Goal: Transaction & Acquisition: Obtain resource

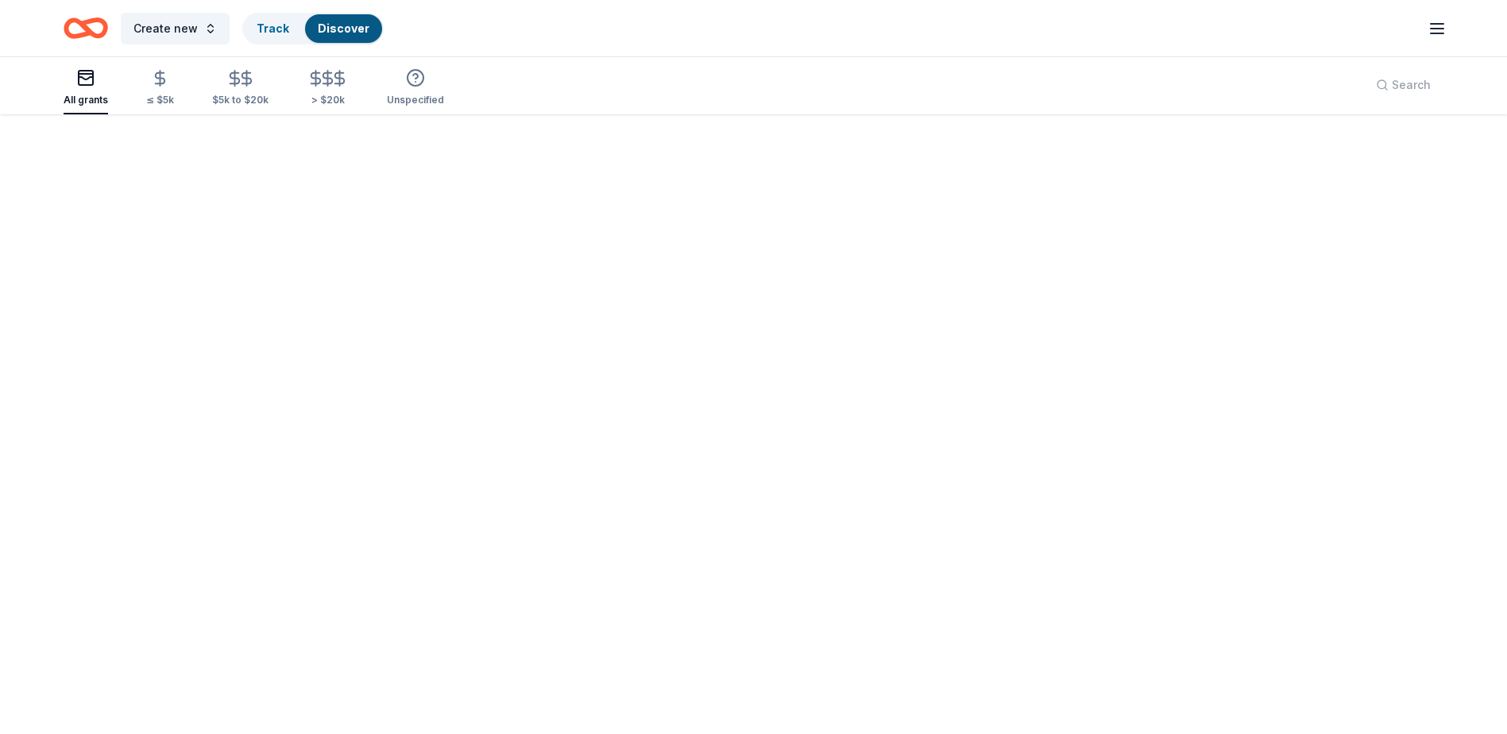
scroll to position [116, 0]
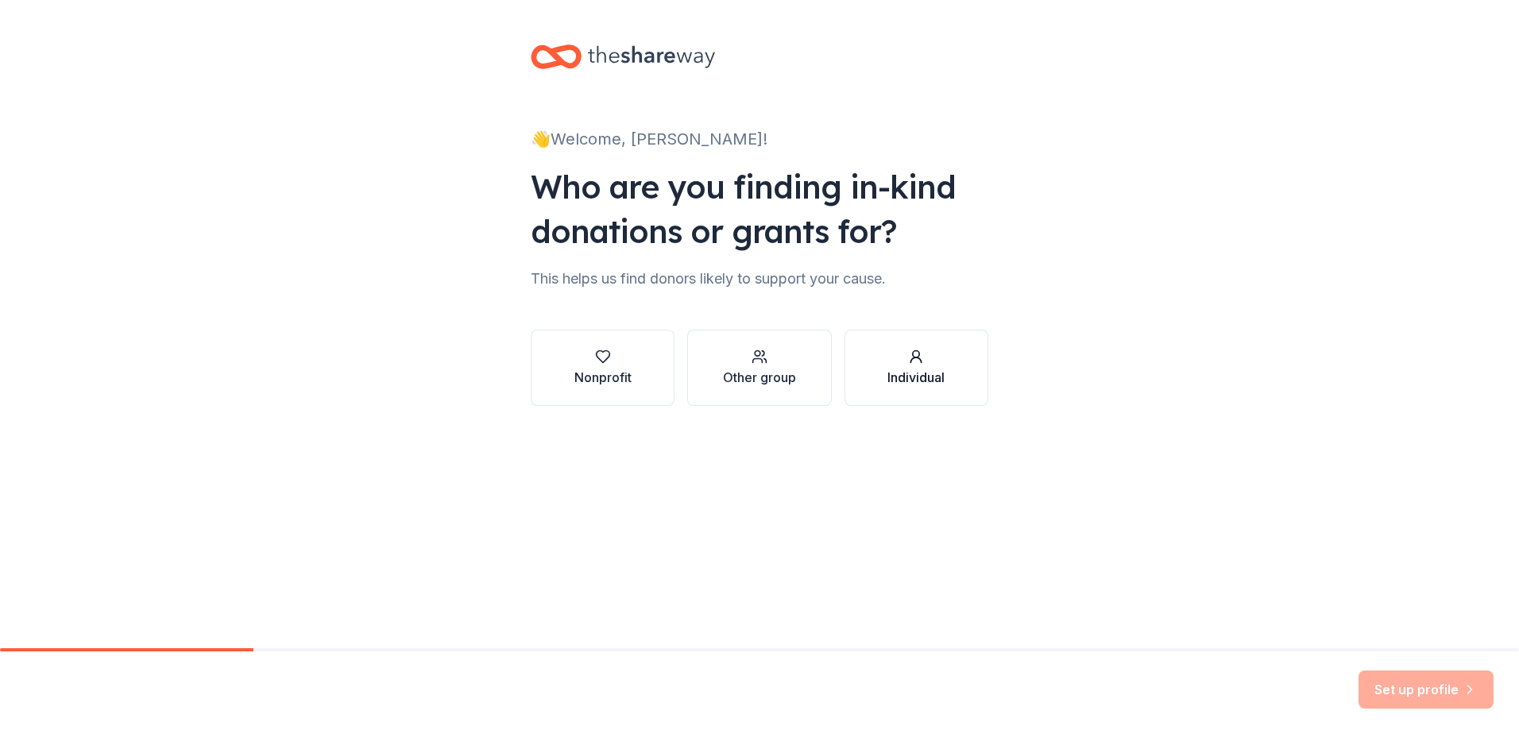
click at [913, 362] on icon "button" at bounding box center [916, 357] width 16 height 16
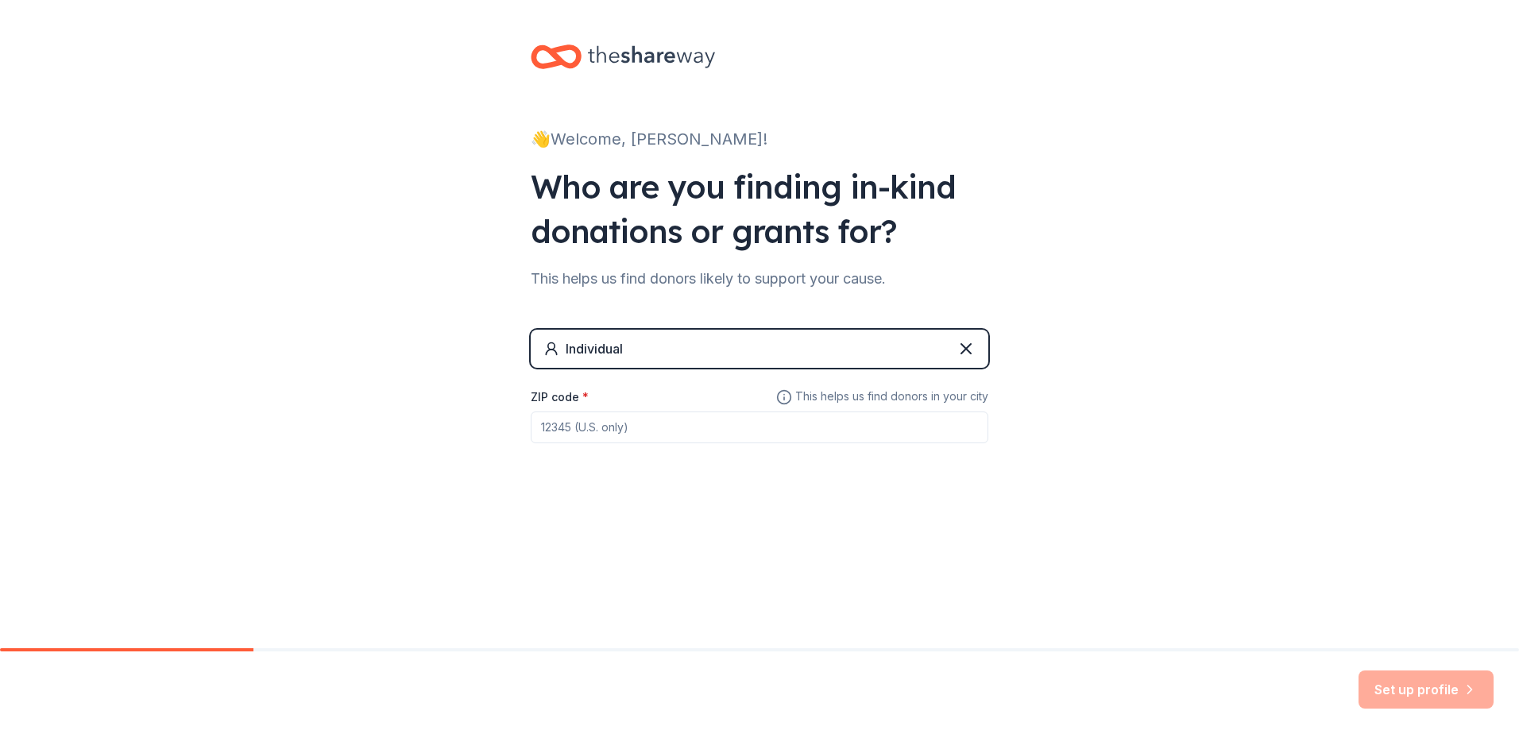
click at [594, 435] on input "ZIP code *" at bounding box center [760, 428] width 458 height 32
type input "72117"
click at [1426, 679] on button "Set up profile" at bounding box center [1426, 690] width 135 height 38
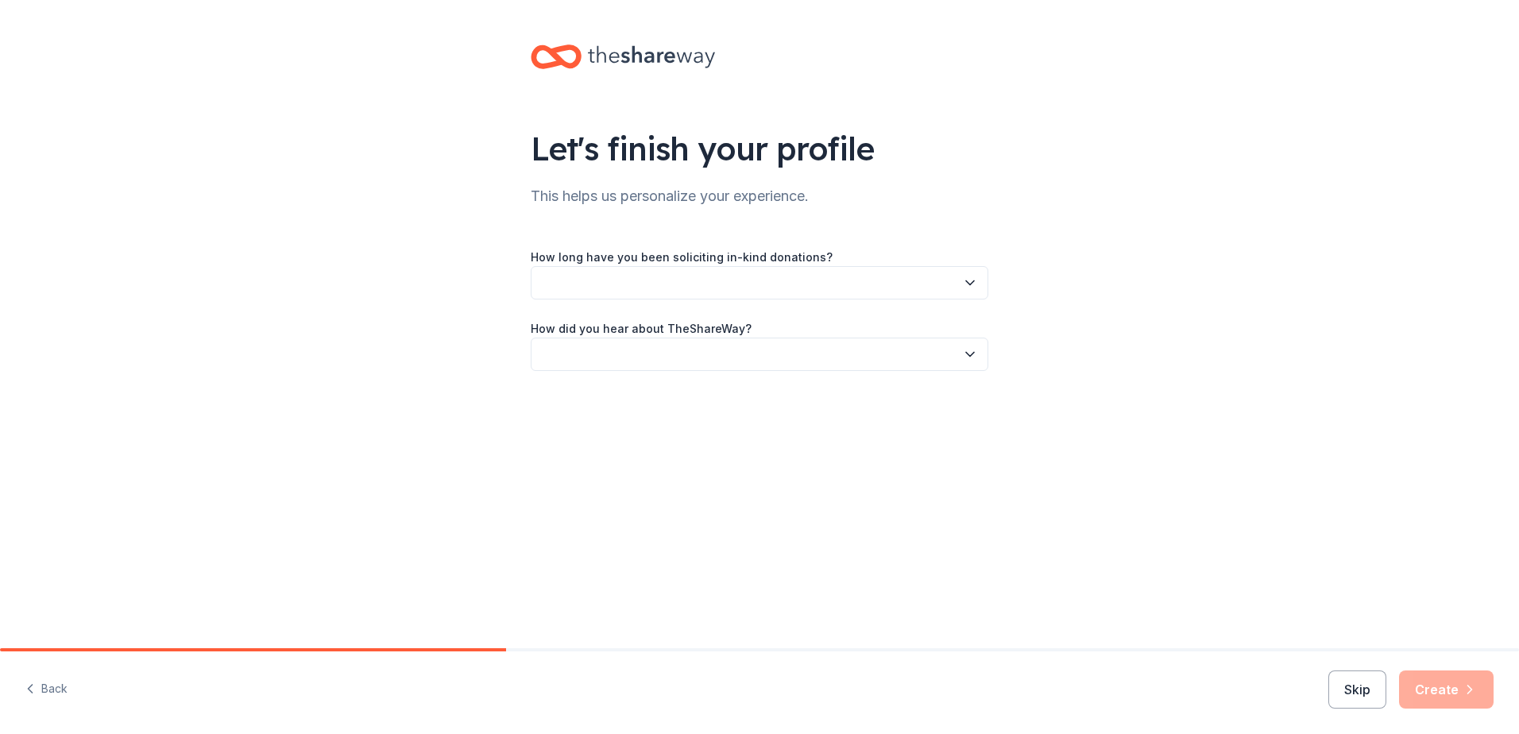
click at [951, 284] on button "button" at bounding box center [760, 282] width 458 height 33
click at [612, 358] on div "1 to 2 years" at bounding box center [760, 358] width 450 height 32
click at [735, 343] on button "button" at bounding box center [760, 354] width 458 height 33
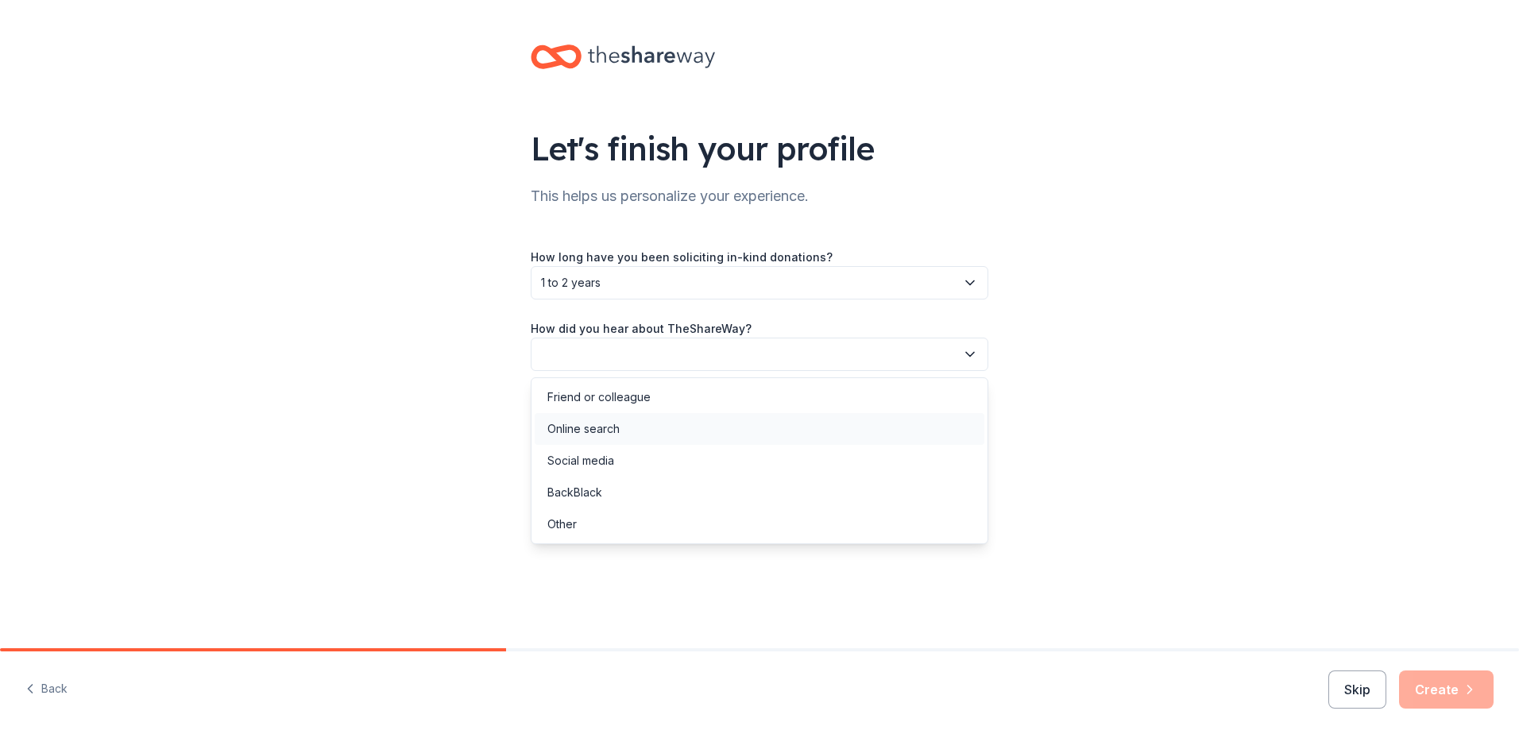
click at [579, 431] on div "Online search" at bounding box center [584, 429] width 72 height 19
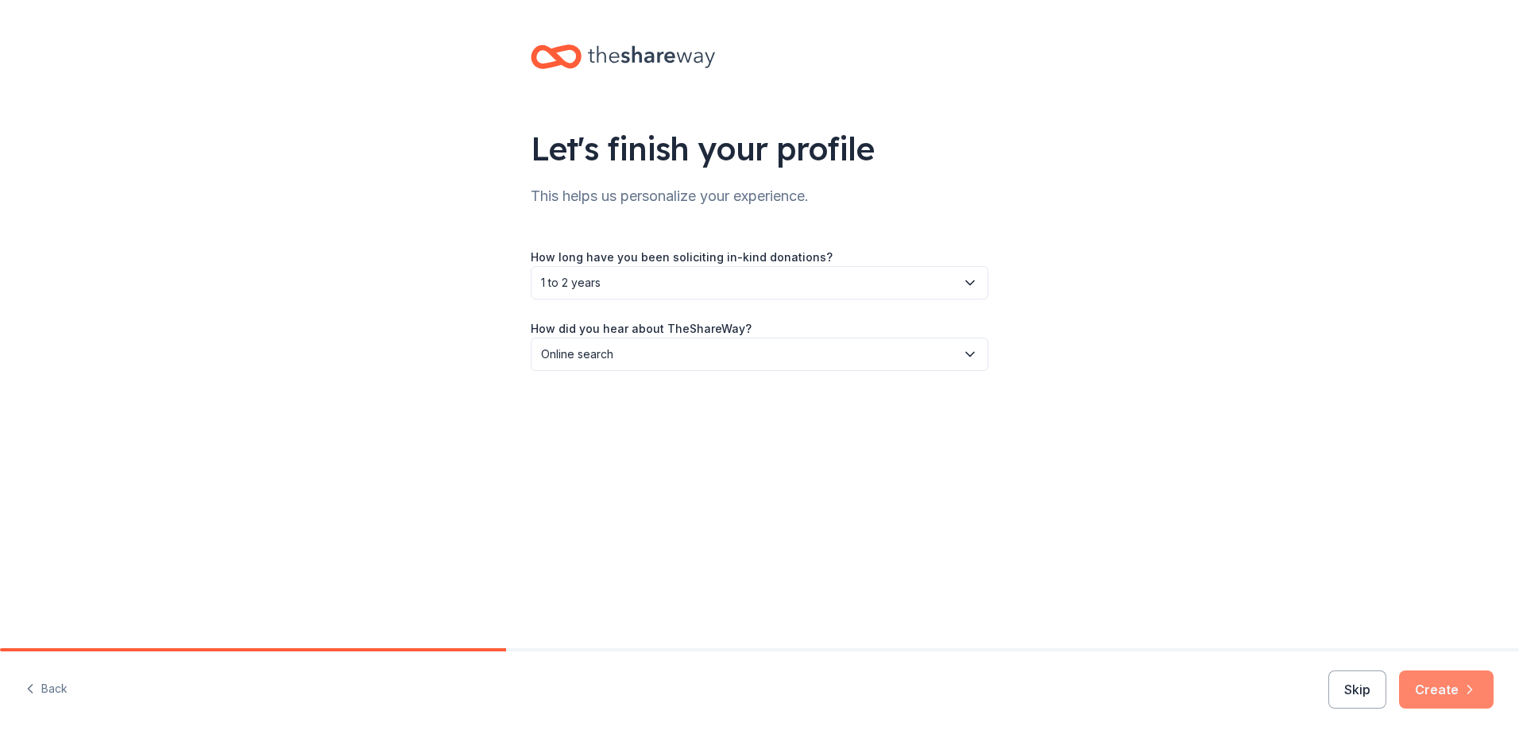
click at [1440, 687] on button "Create" at bounding box center [1446, 690] width 95 height 38
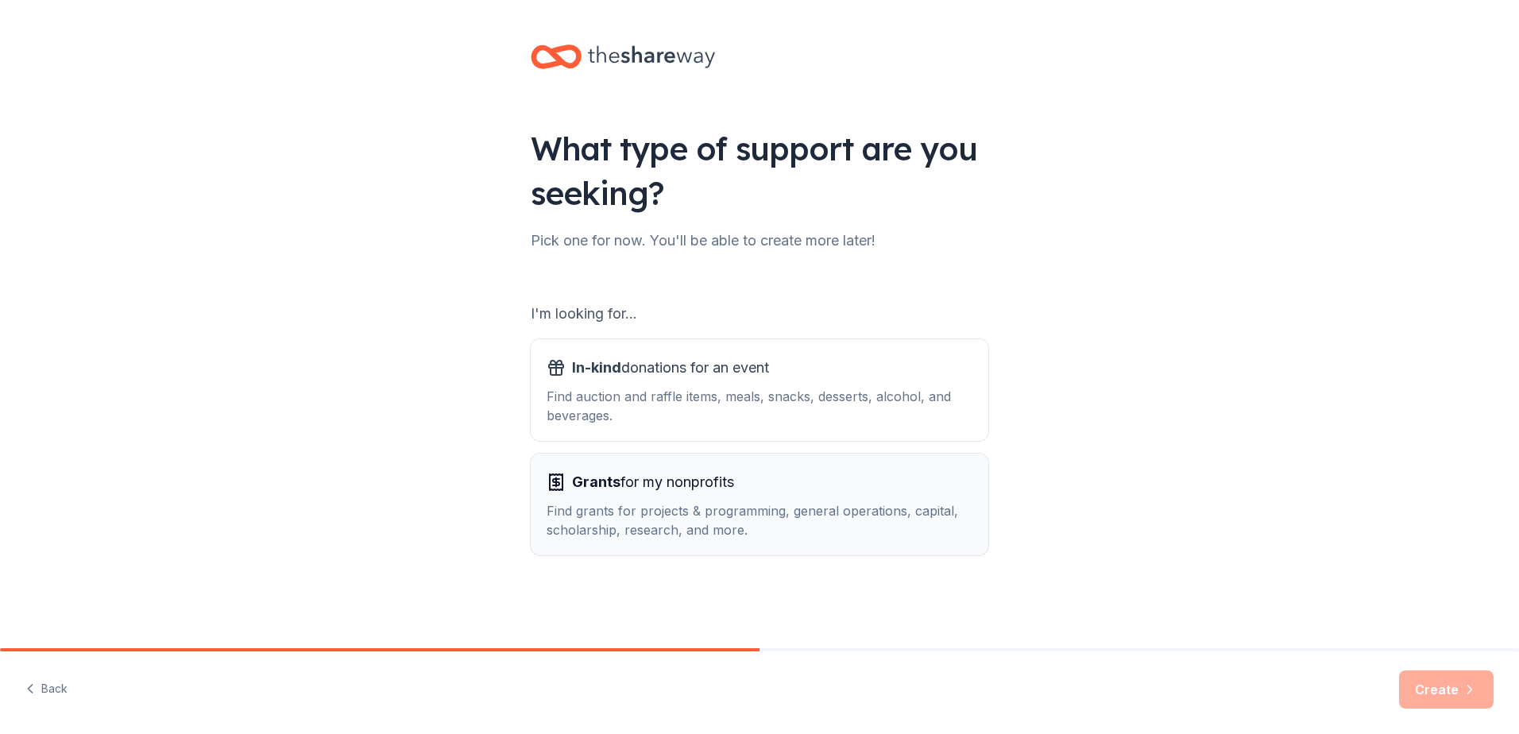
click at [856, 512] on div "Find grants for projects & programming, general operations, capital, scholarshi…" at bounding box center [760, 520] width 426 height 38
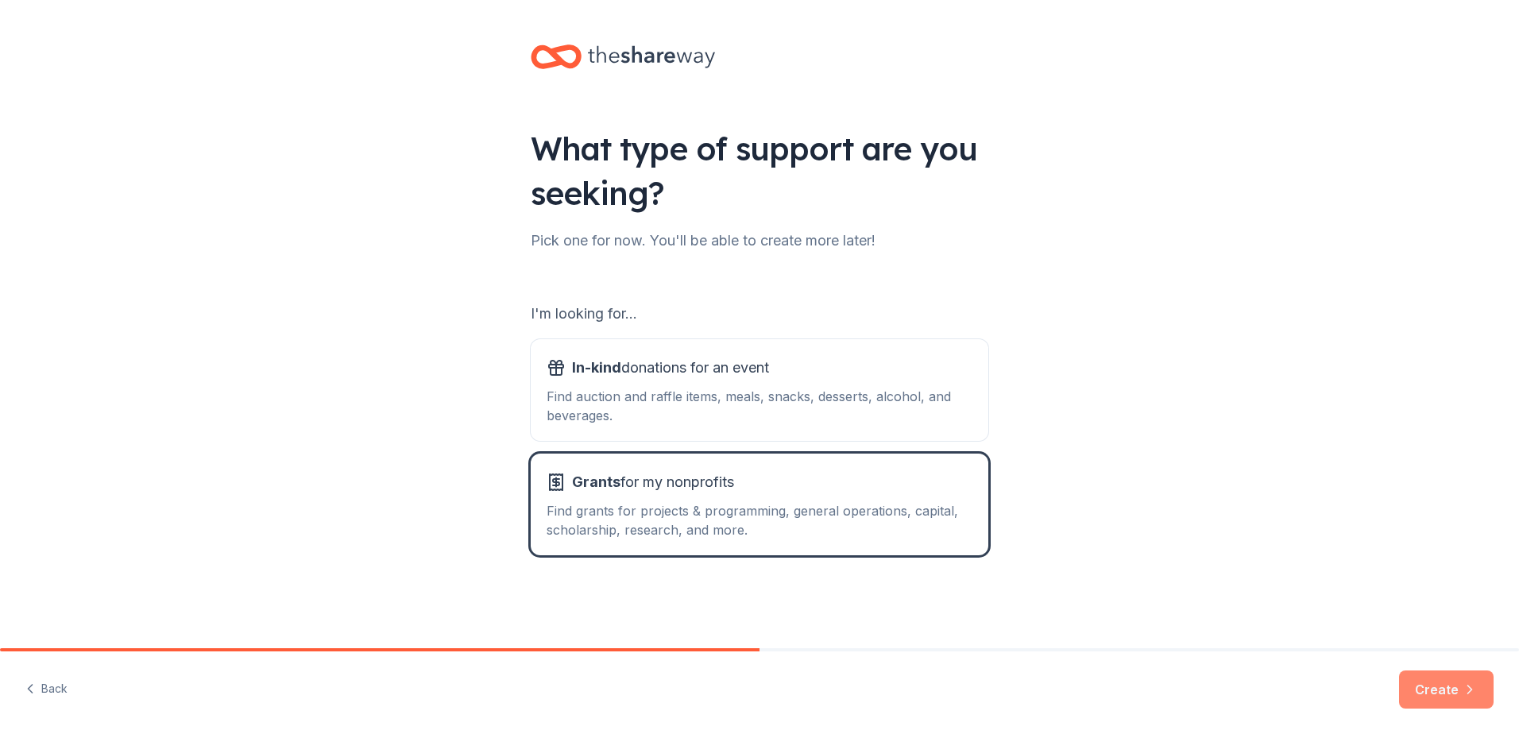
click at [1453, 690] on button "Create" at bounding box center [1446, 690] width 95 height 38
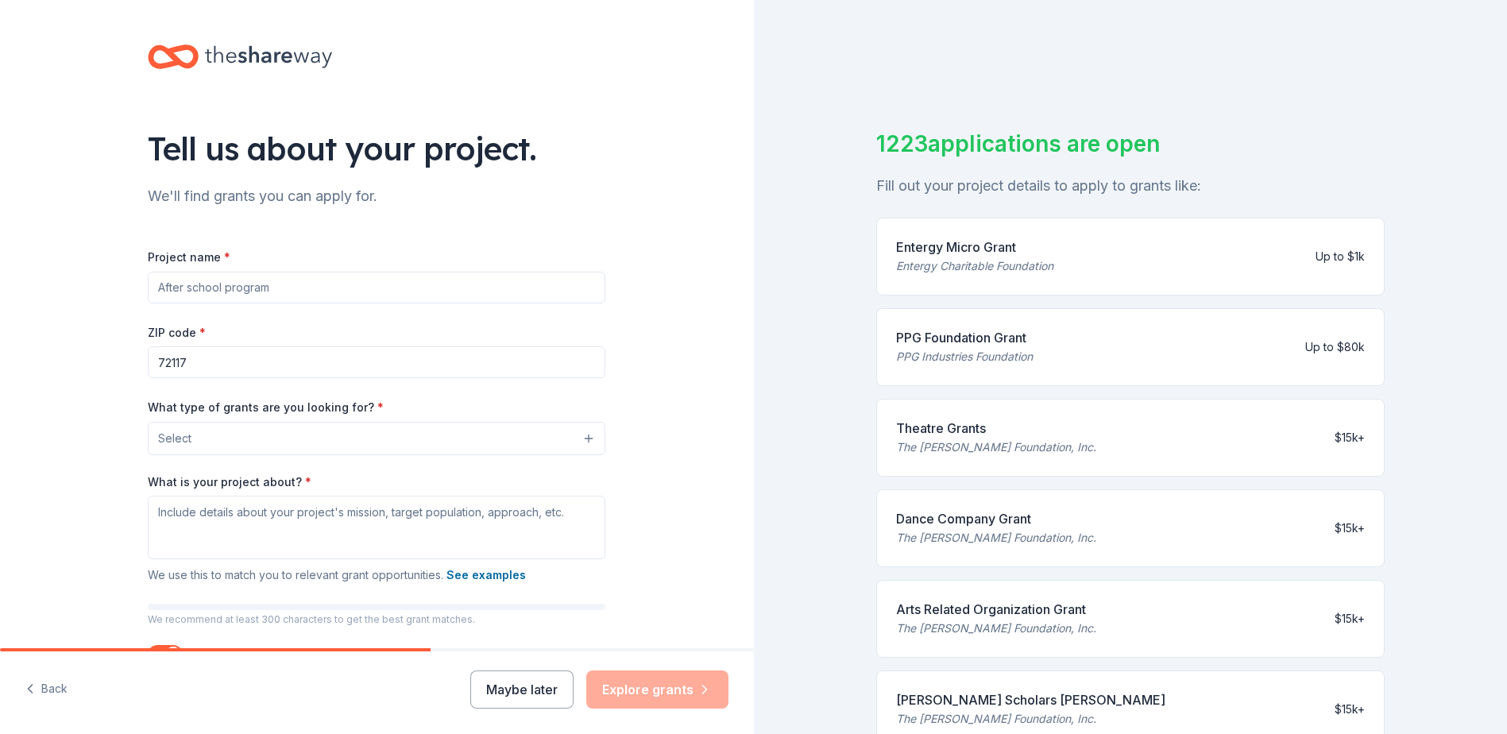
click at [482, 288] on input "Project name *" at bounding box center [377, 288] width 458 height 32
click at [502, 199] on div "We'll find grants you can apply for." at bounding box center [377, 196] width 458 height 25
click at [206, 273] on input "Project name *" at bounding box center [377, 288] width 458 height 32
type input "[PERSON_NAME] Historical Society"
click at [219, 447] on button "Select" at bounding box center [377, 438] width 458 height 33
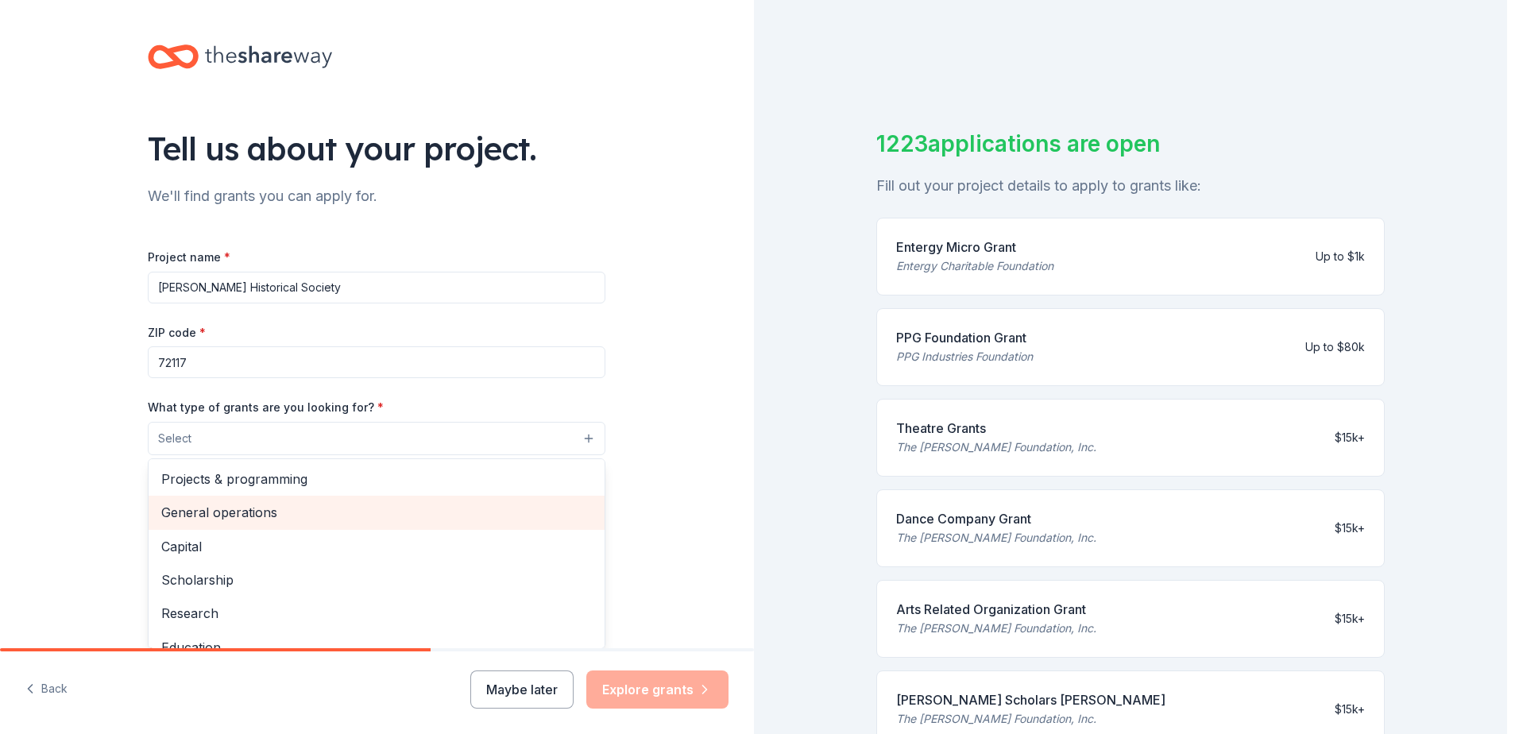
click at [225, 504] on span "General operations" at bounding box center [376, 512] width 431 height 21
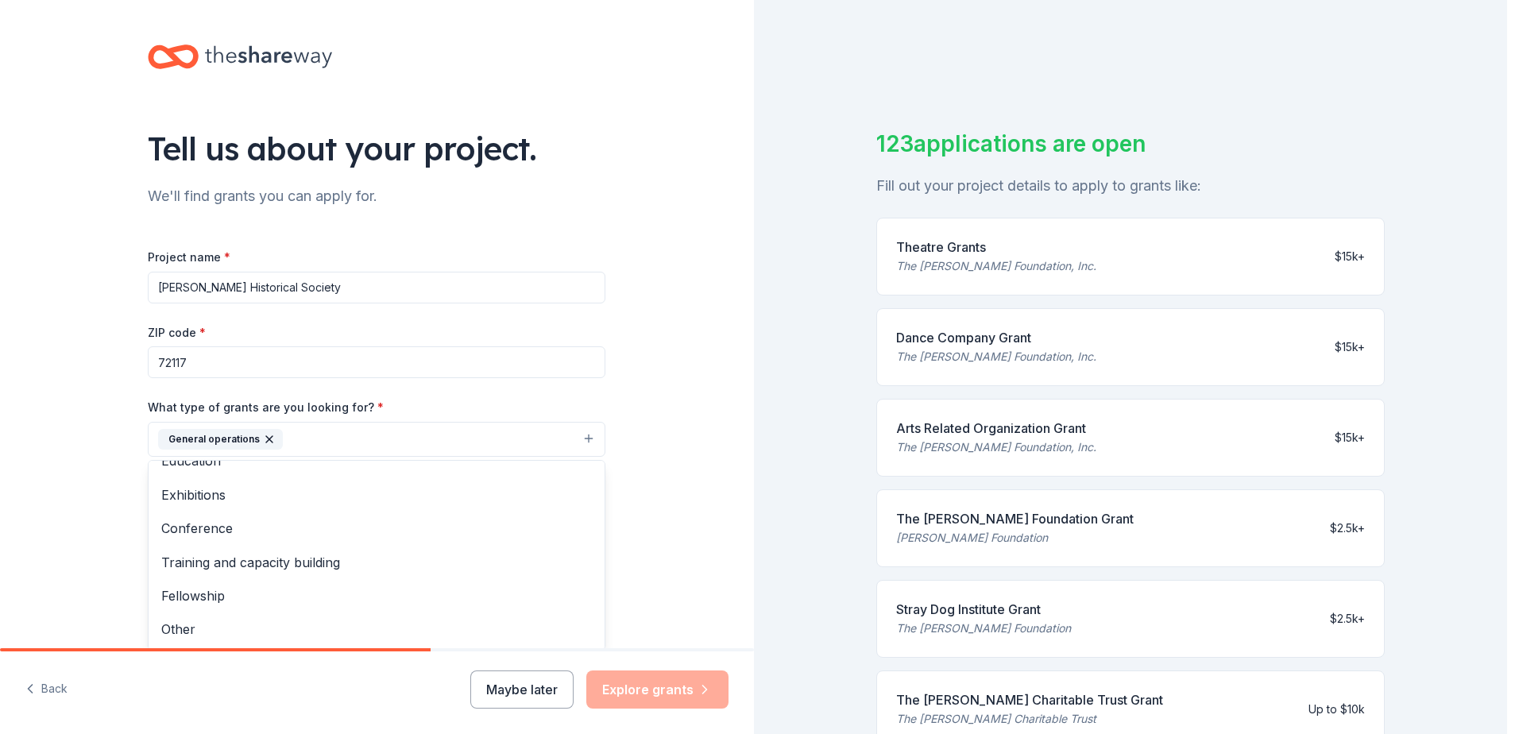
scroll to position [147, 0]
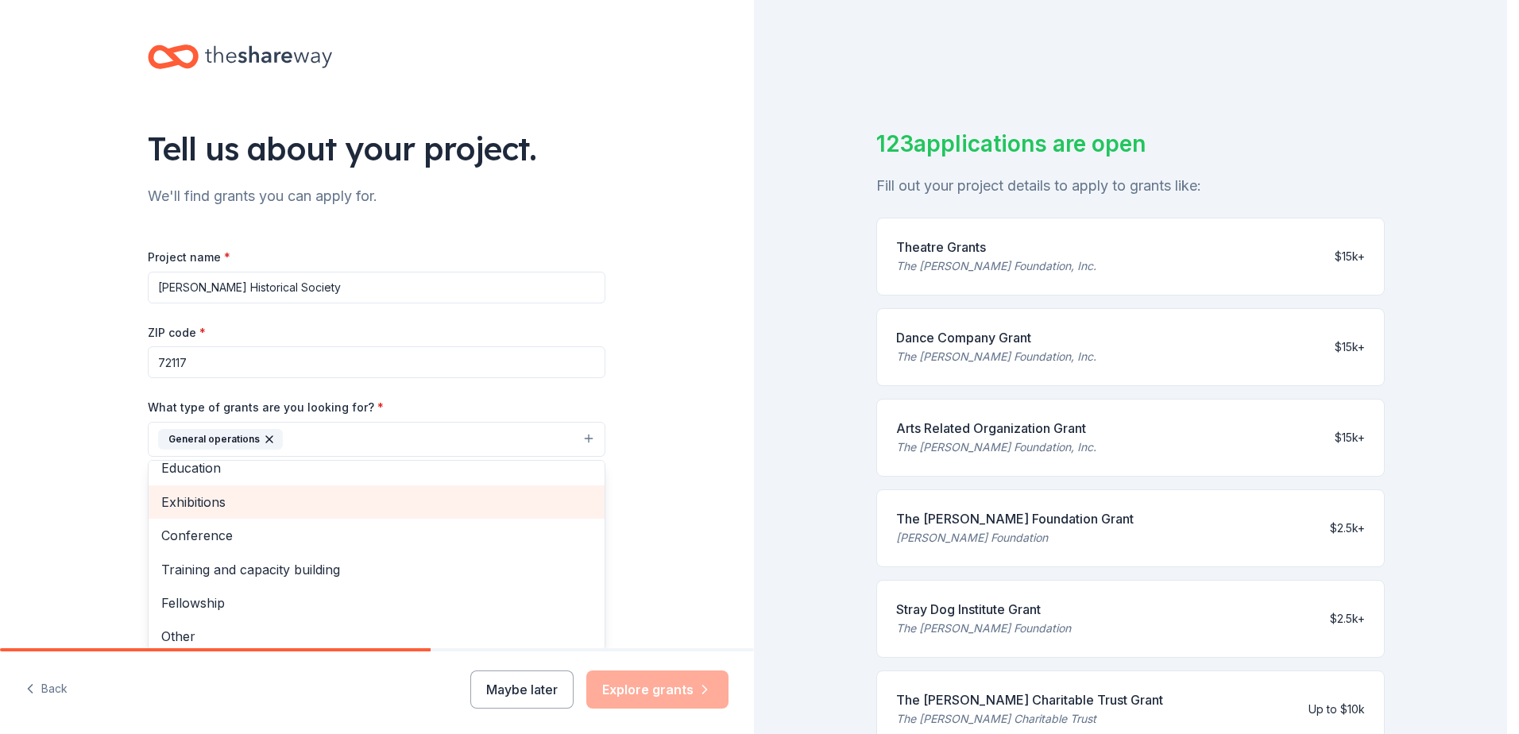
click at [176, 503] on span "Exhibitions" at bounding box center [376, 502] width 431 height 21
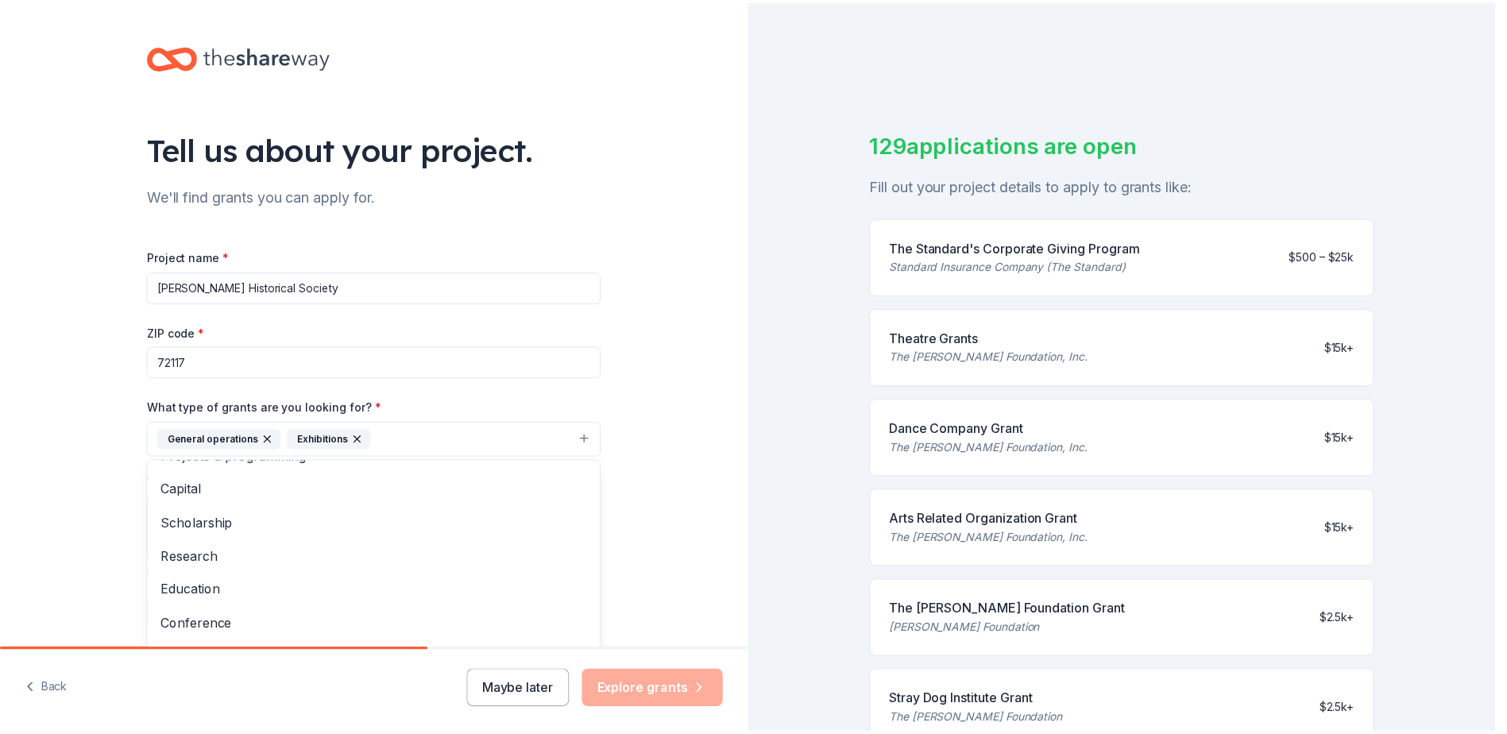
scroll to position [0, 0]
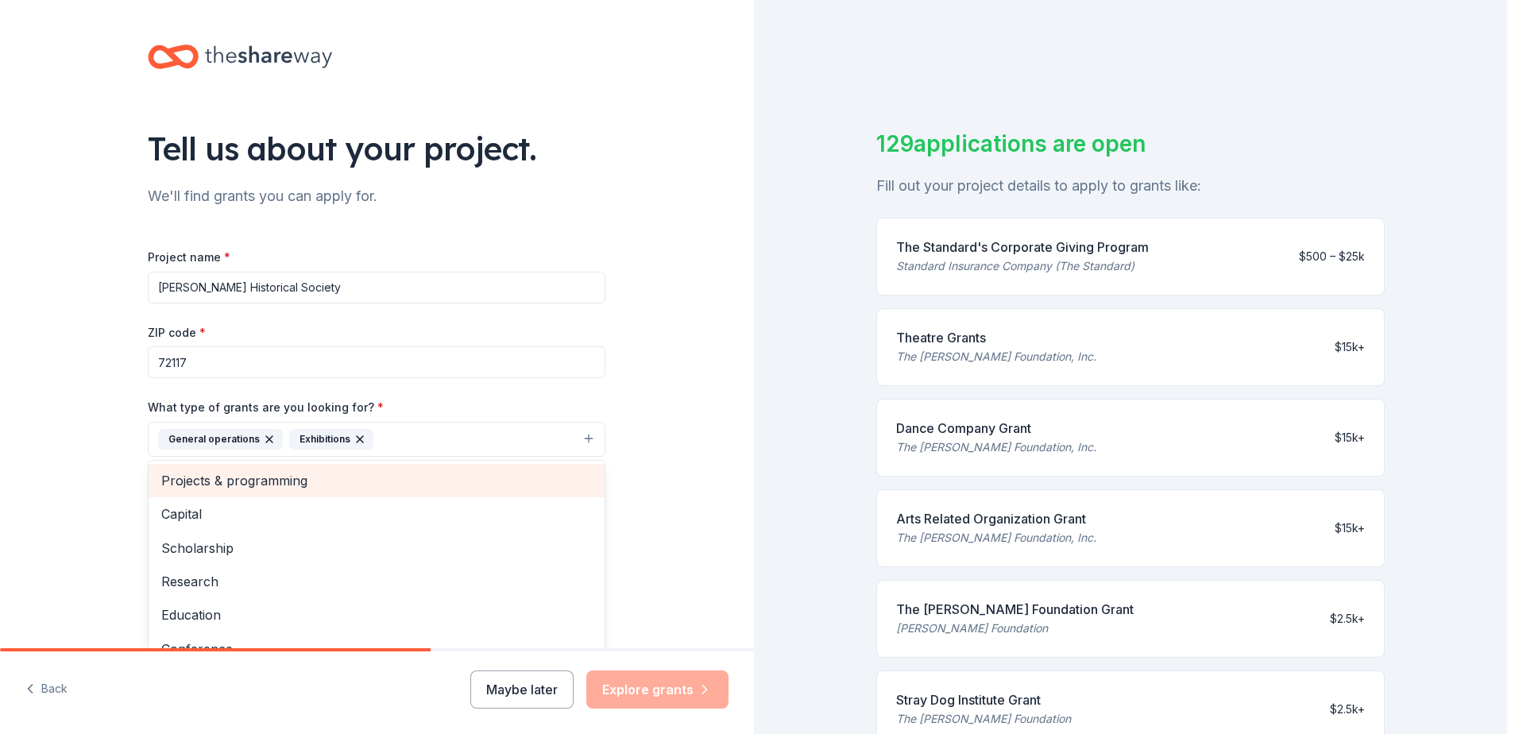
click at [230, 478] on span "Projects & programming" at bounding box center [376, 480] width 431 height 21
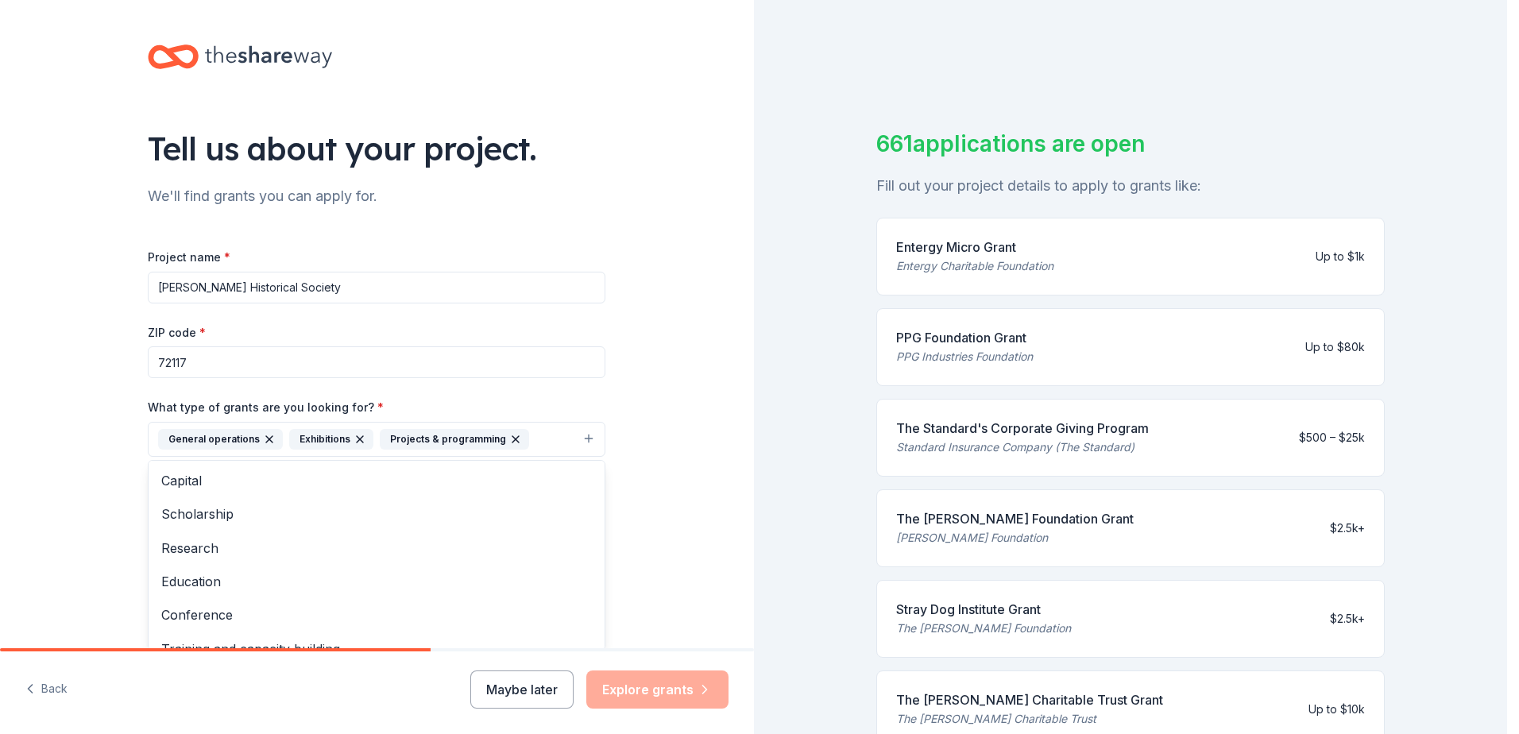
click at [644, 545] on div "Tell us about your project. We'll find grants you can apply for. Project name *…" at bounding box center [377, 380] width 754 height 761
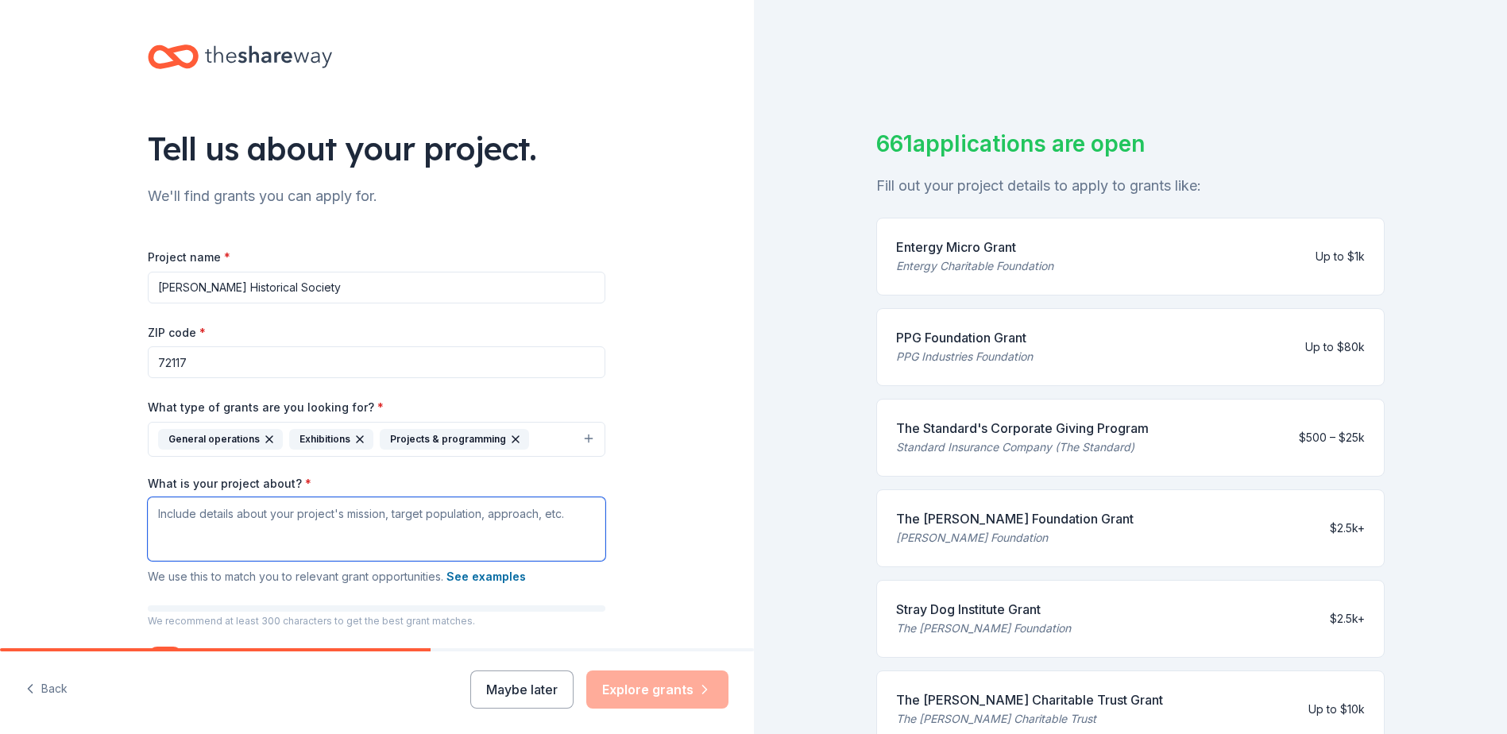
click at [155, 519] on textarea "What is your project about? *" at bounding box center [377, 529] width 458 height 64
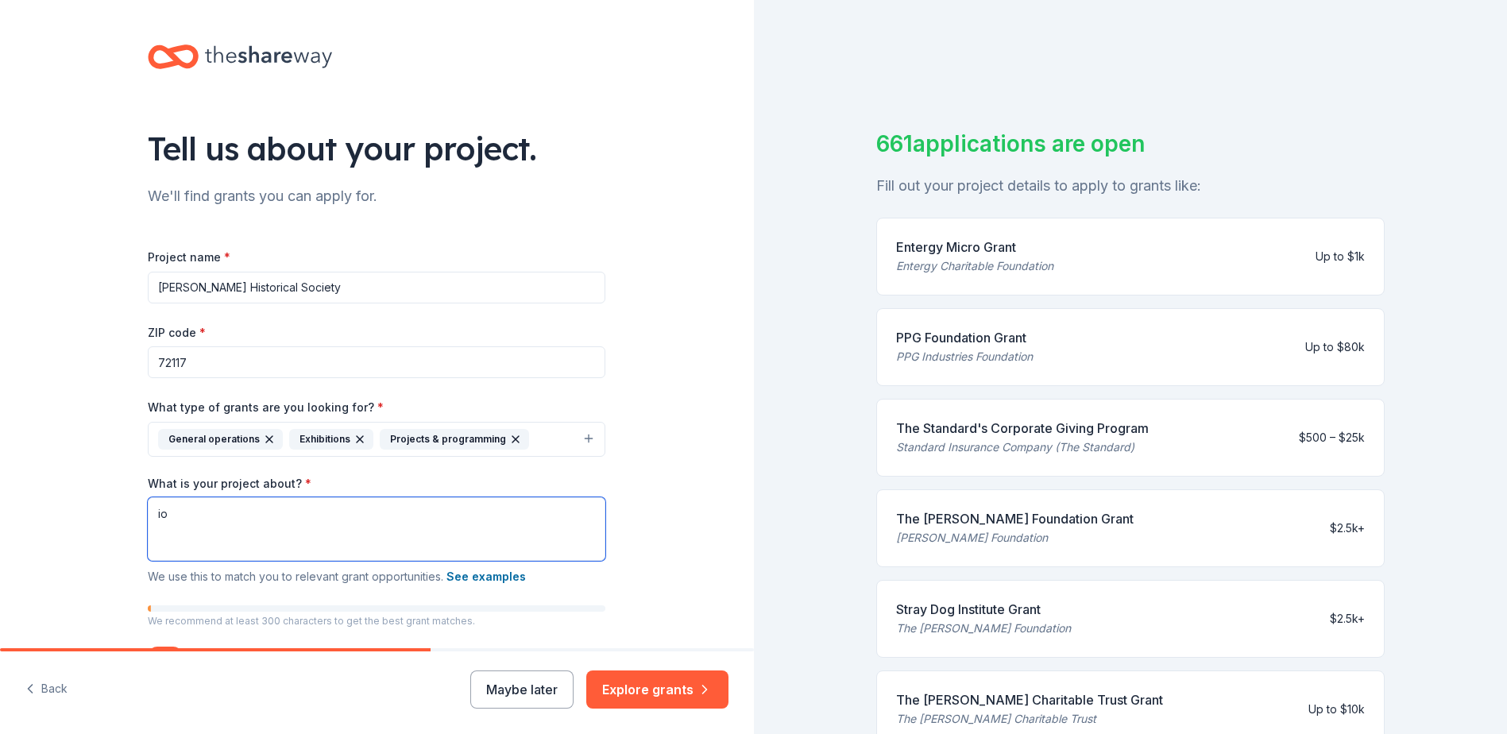
type textarea "o"
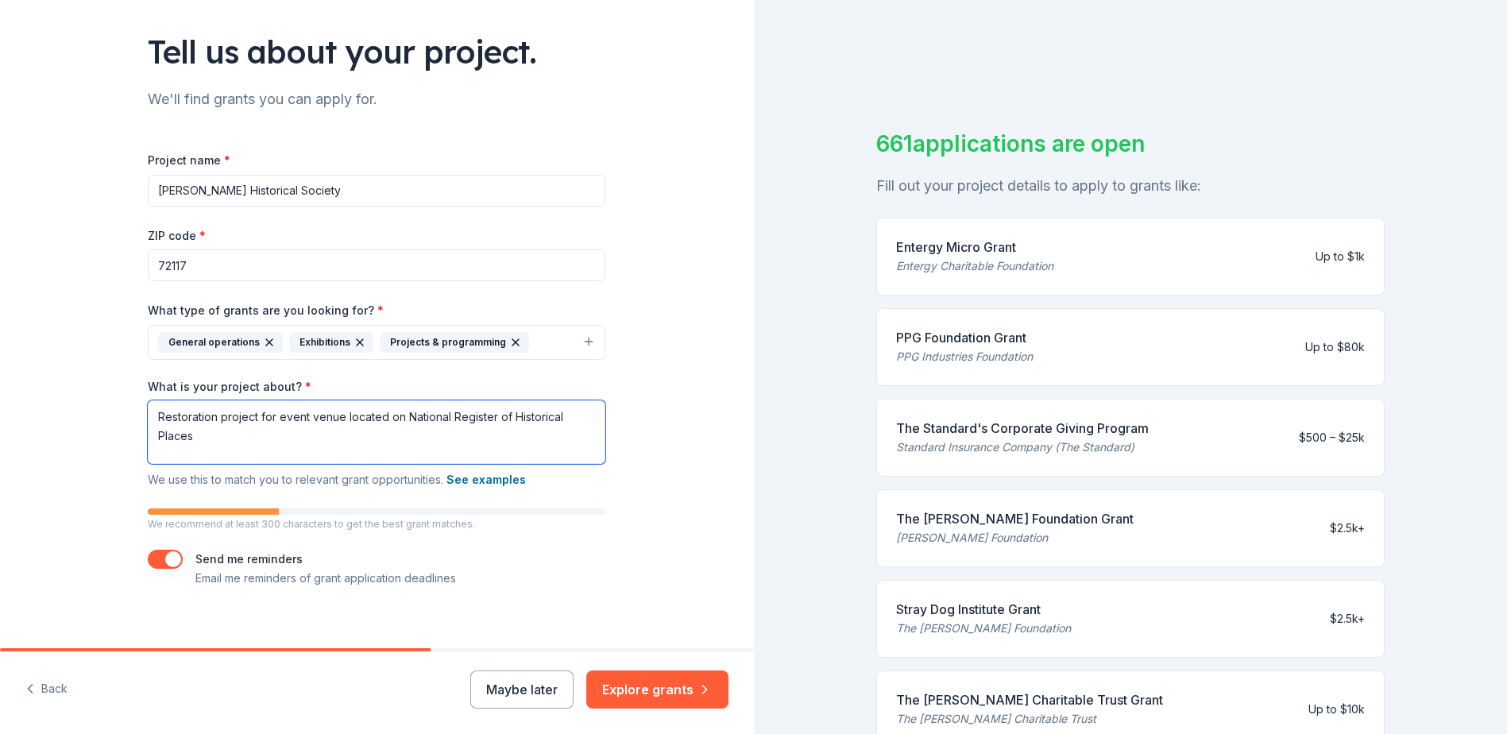
scroll to position [113, 0]
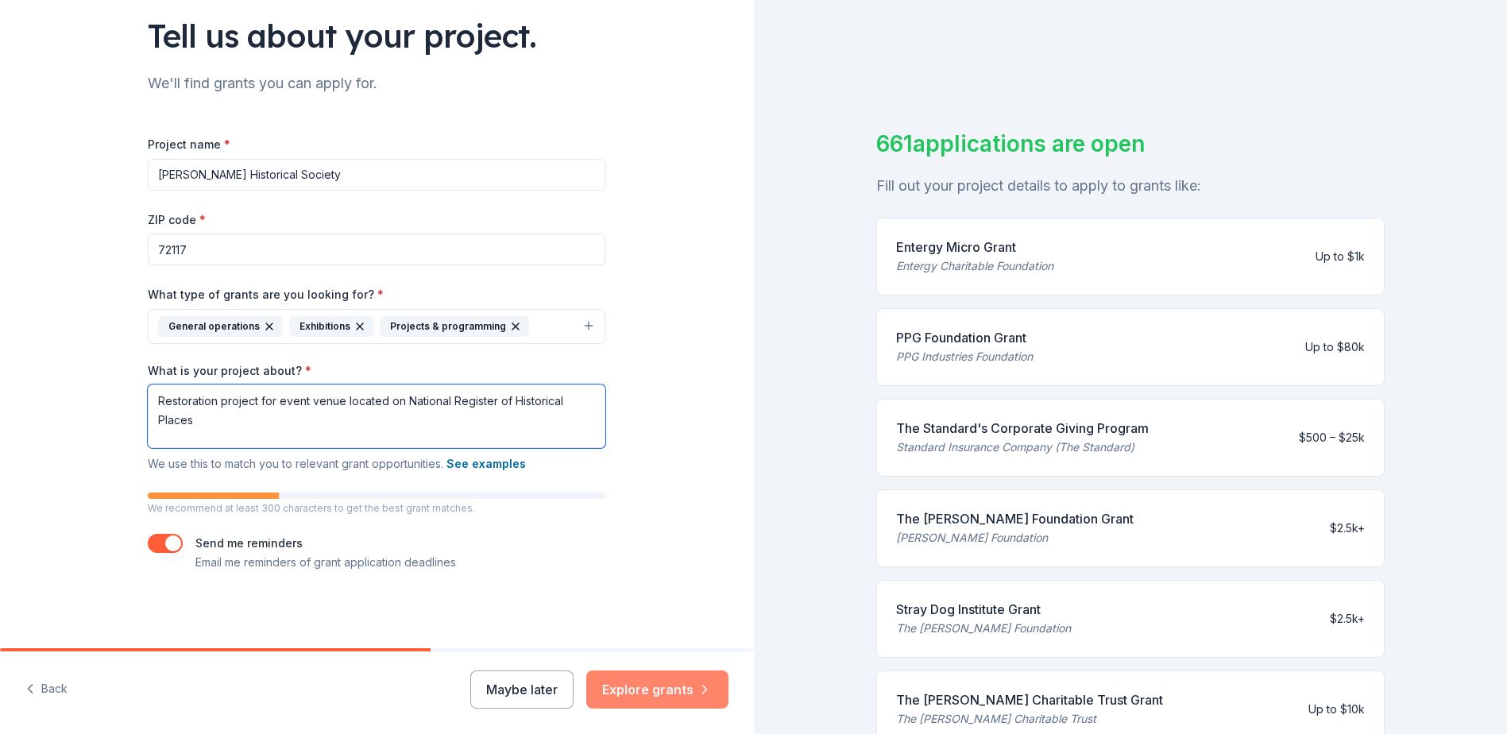
type textarea "Restoration project for event venue located on National Register of Historical …"
click at [648, 693] on button "Explore grants" at bounding box center [657, 690] width 142 height 38
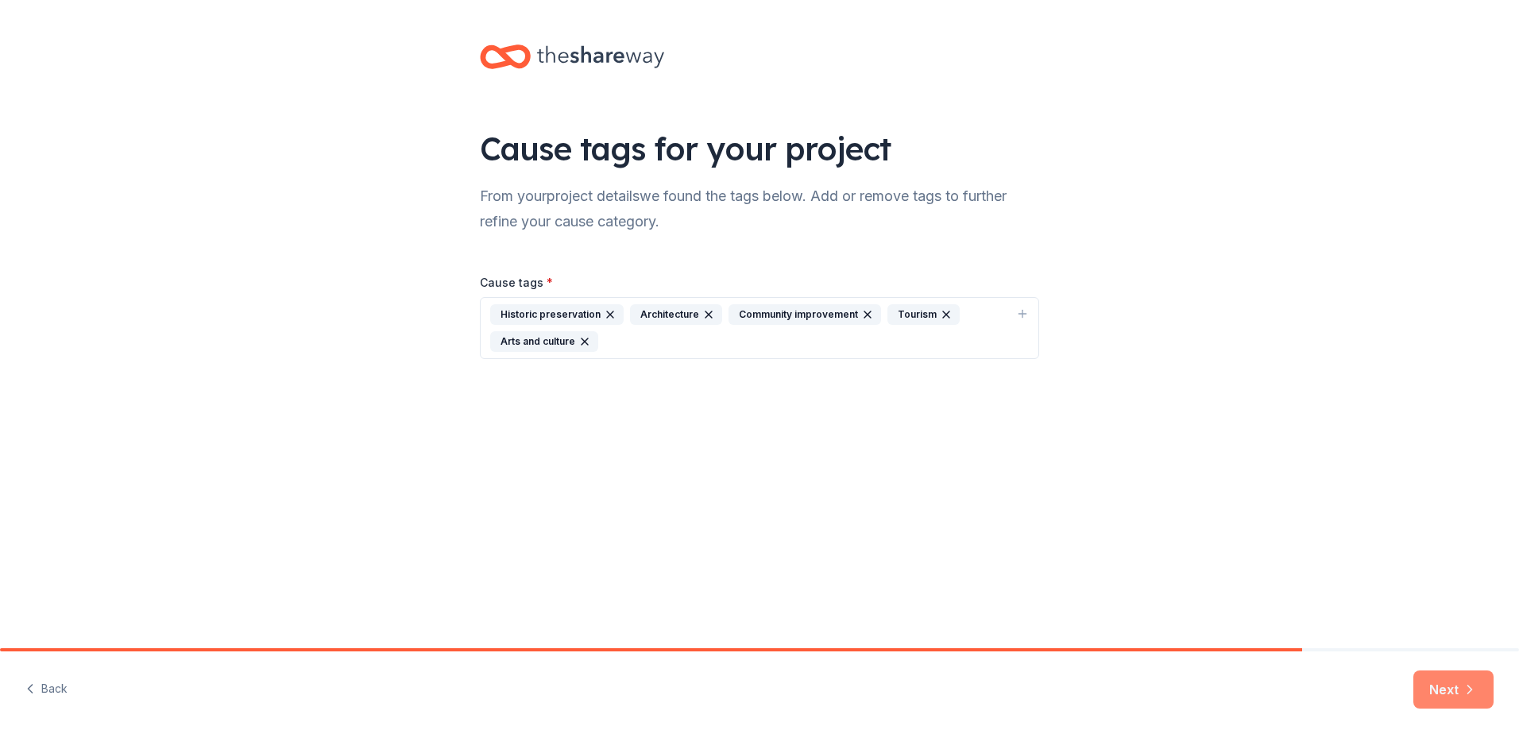
click at [1438, 680] on button "Next" at bounding box center [1454, 690] width 80 height 38
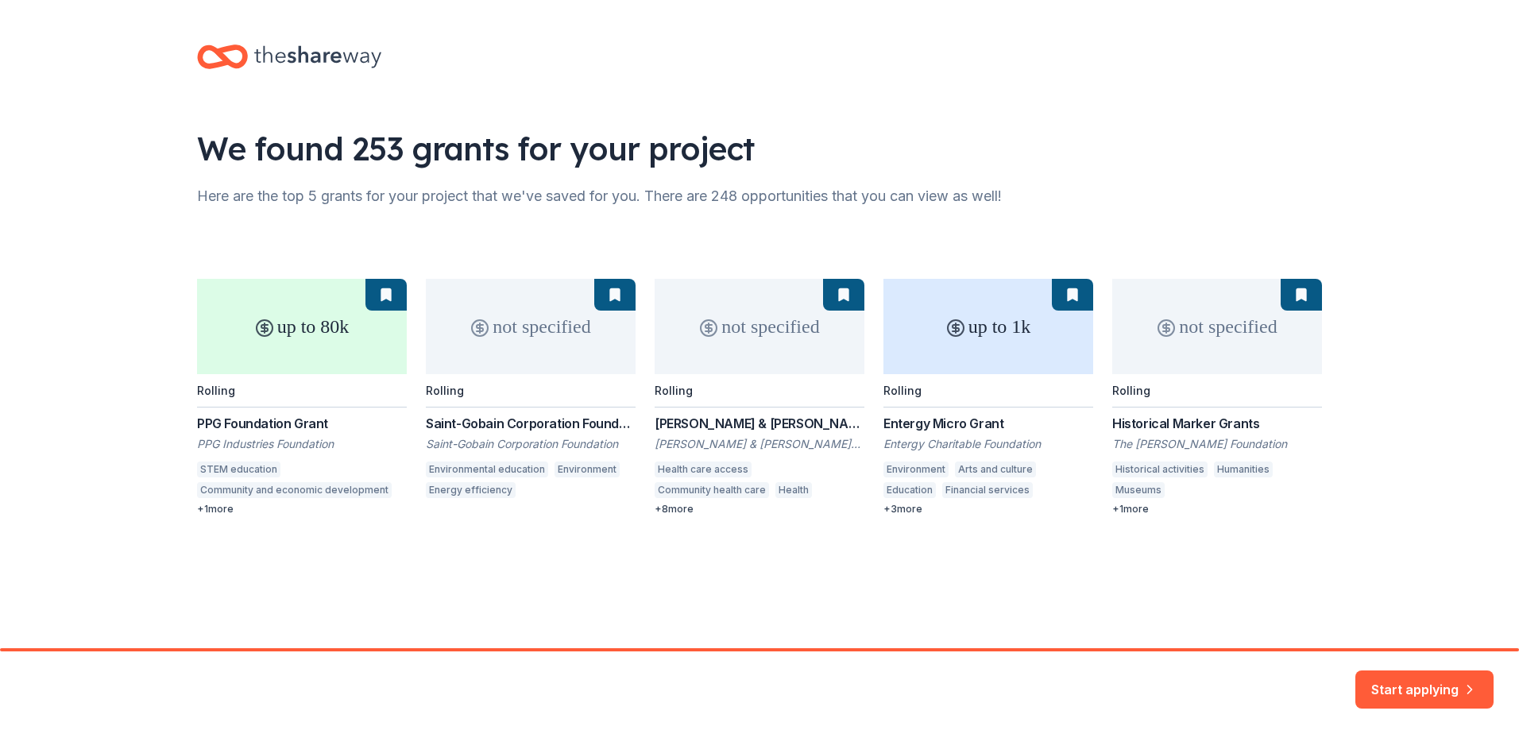
click at [1194, 347] on div "up to 80k Rolling PPG Foundation Grant PPG Industries Foundation STEM education…" at bounding box center [759, 397] width 1125 height 237
click at [1438, 675] on button "Start applying" at bounding box center [1425, 680] width 138 height 38
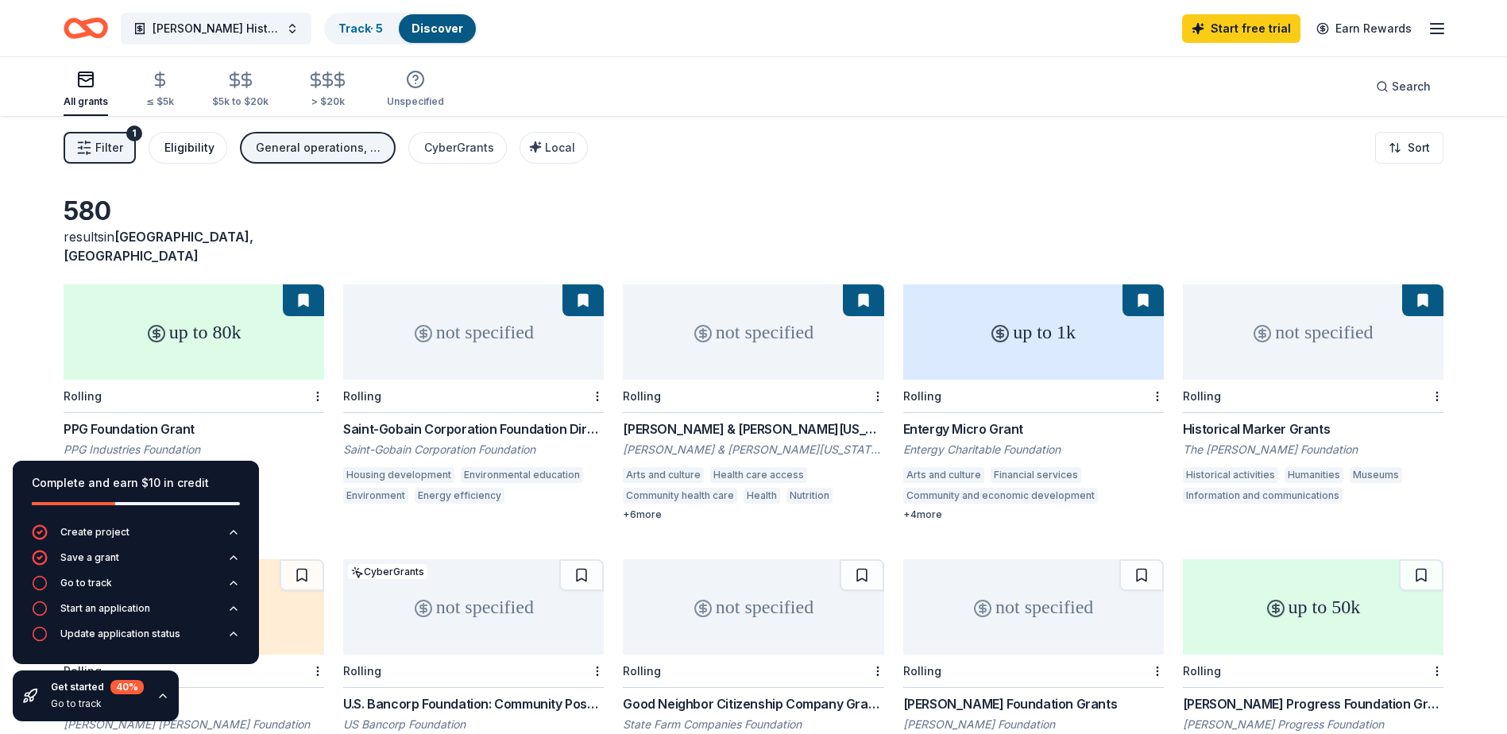
click at [184, 145] on div "Eligibility" at bounding box center [189, 147] width 50 height 19
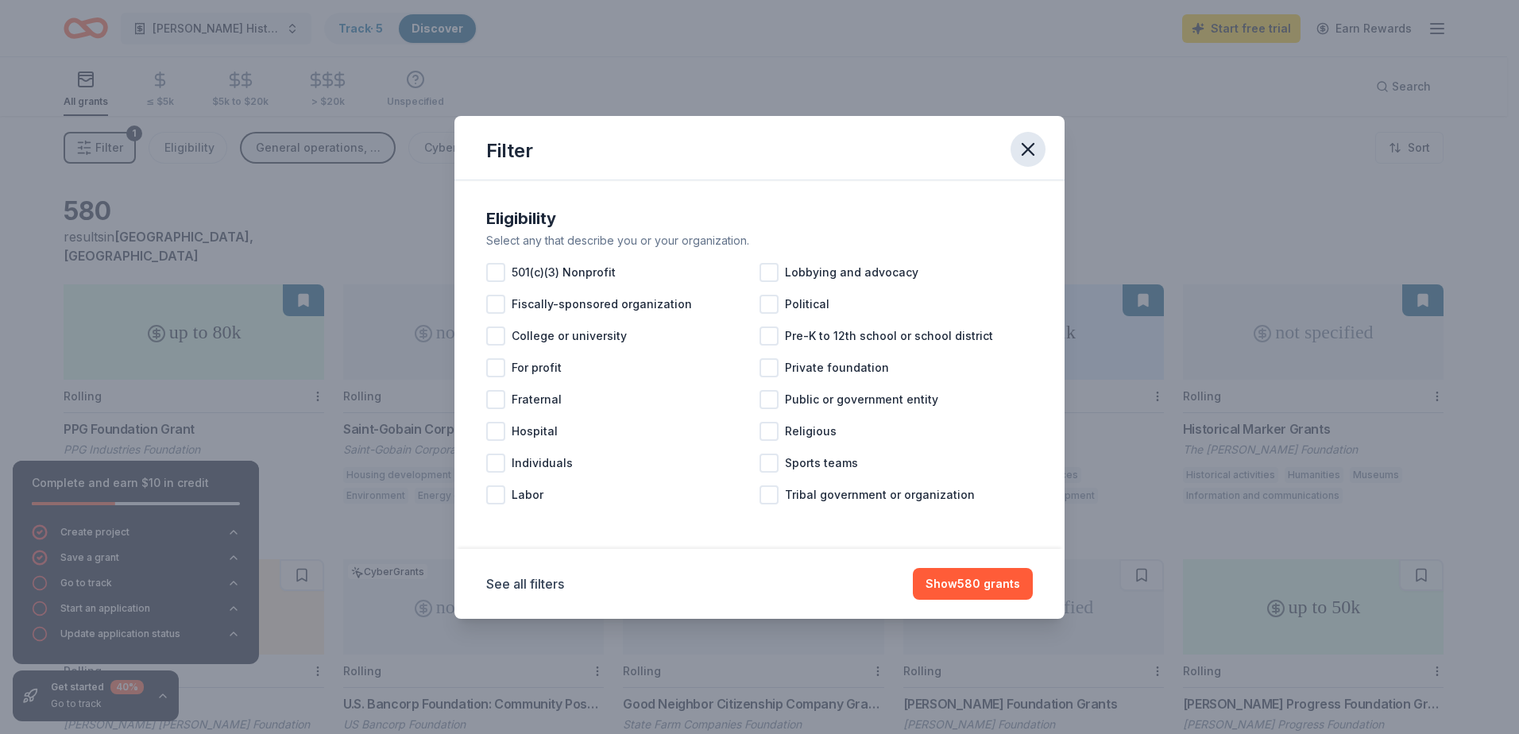
click at [1023, 151] on icon "button" at bounding box center [1028, 149] width 22 height 22
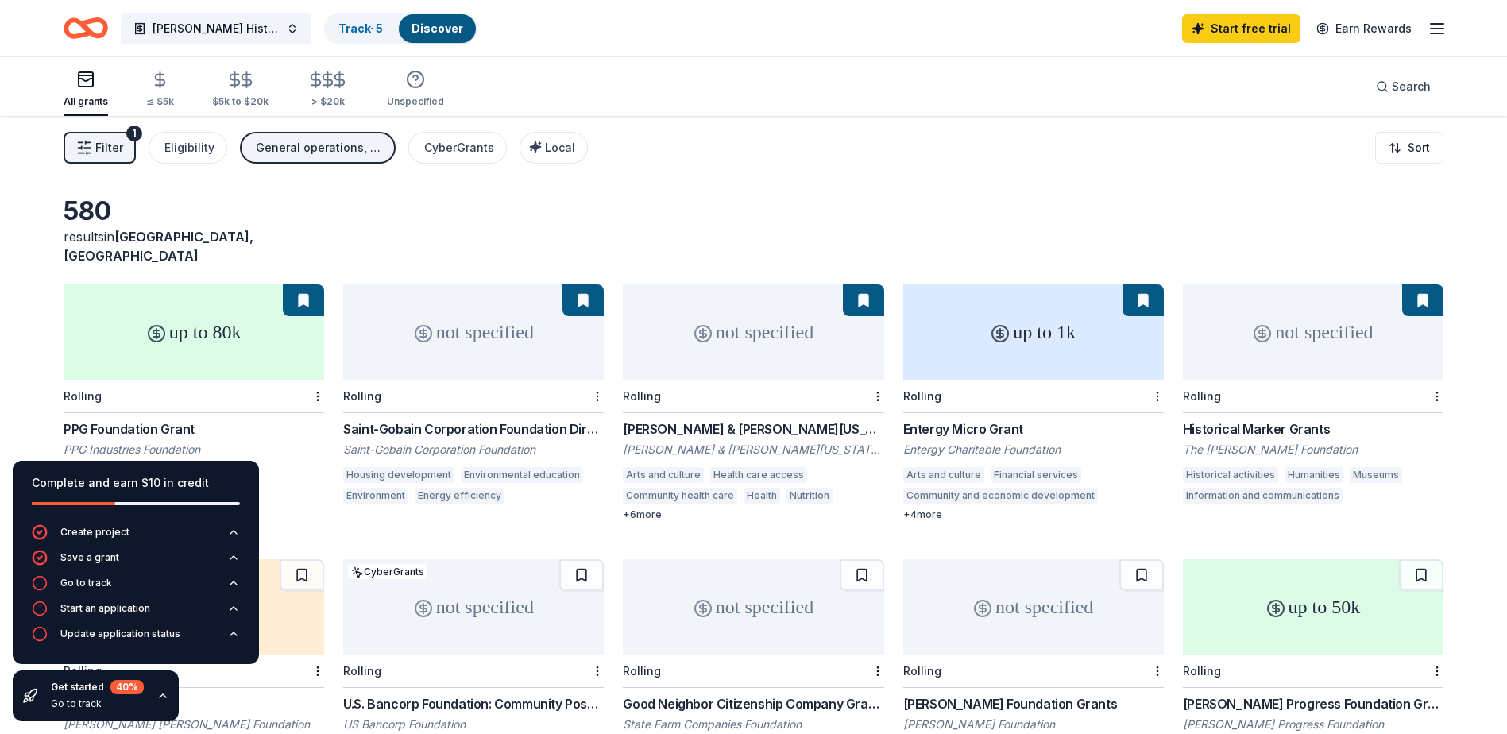
click at [456, 27] on link "Discover" at bounding box center [438, 28] width 52 height 14
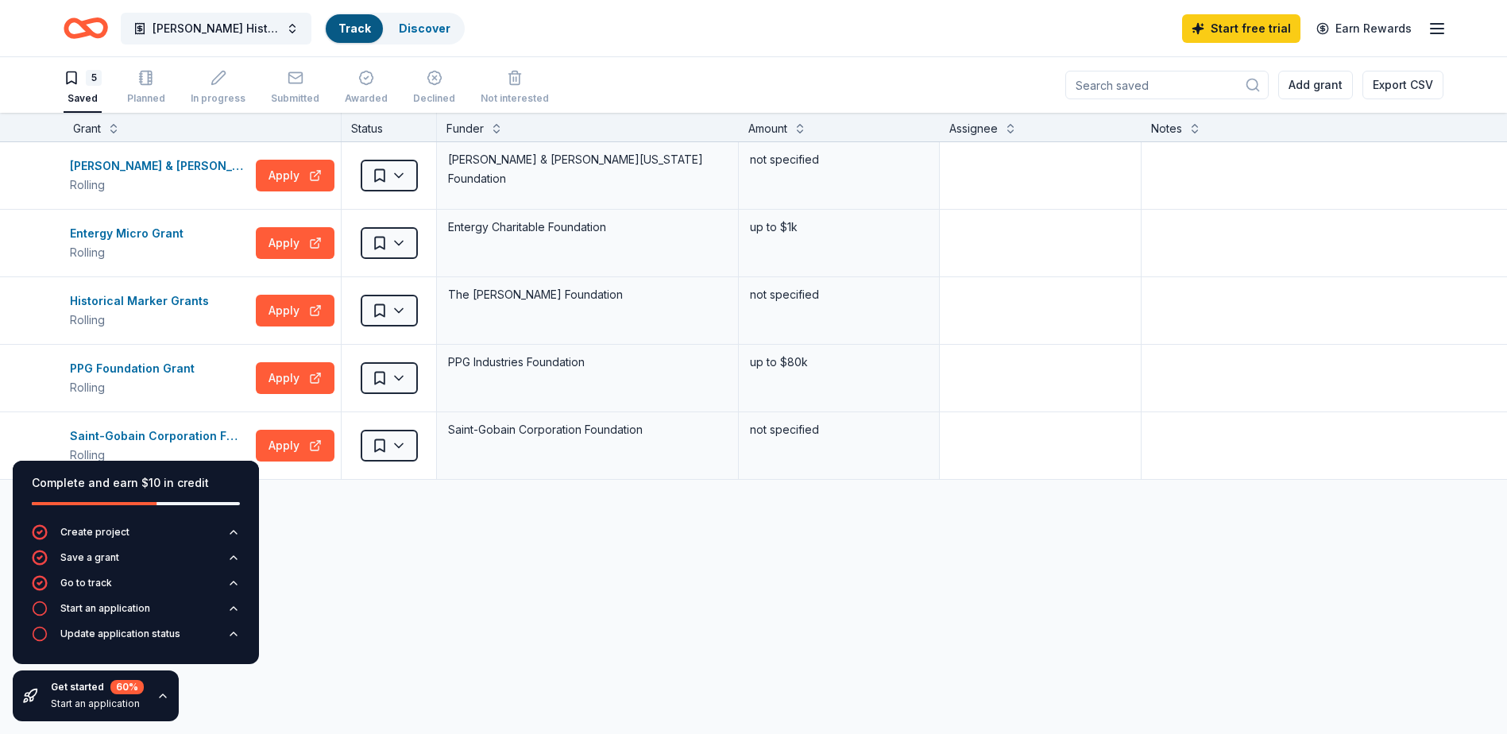
click at [370, 23] on div "Track" at bounding box center [354, 28] width 57 height 29
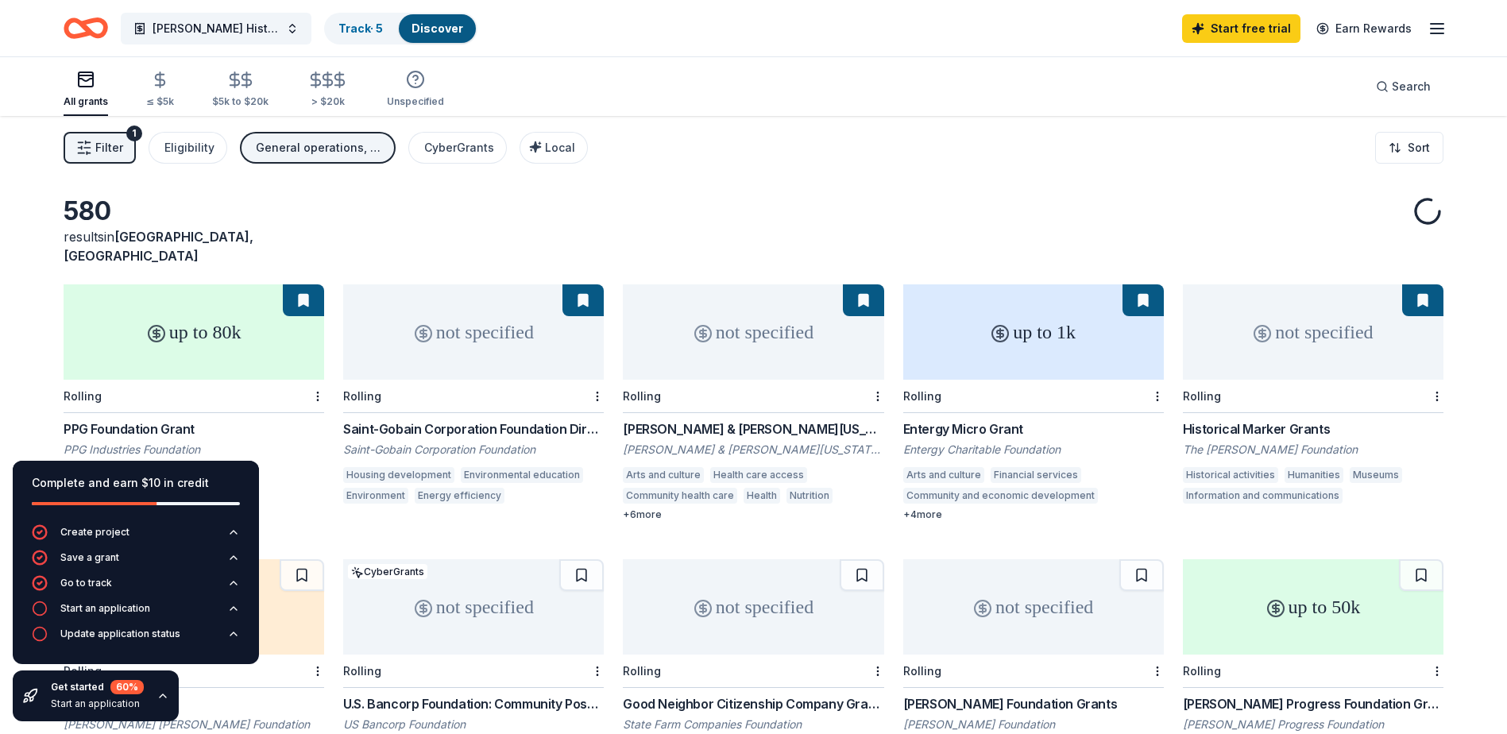
click at [416, 25] on link "Discover" at bounding box center [438, 28] width 52 height 14
click at [358, 29] on link "Track · 5" at bounding box center [361, 28] width 45 height 14
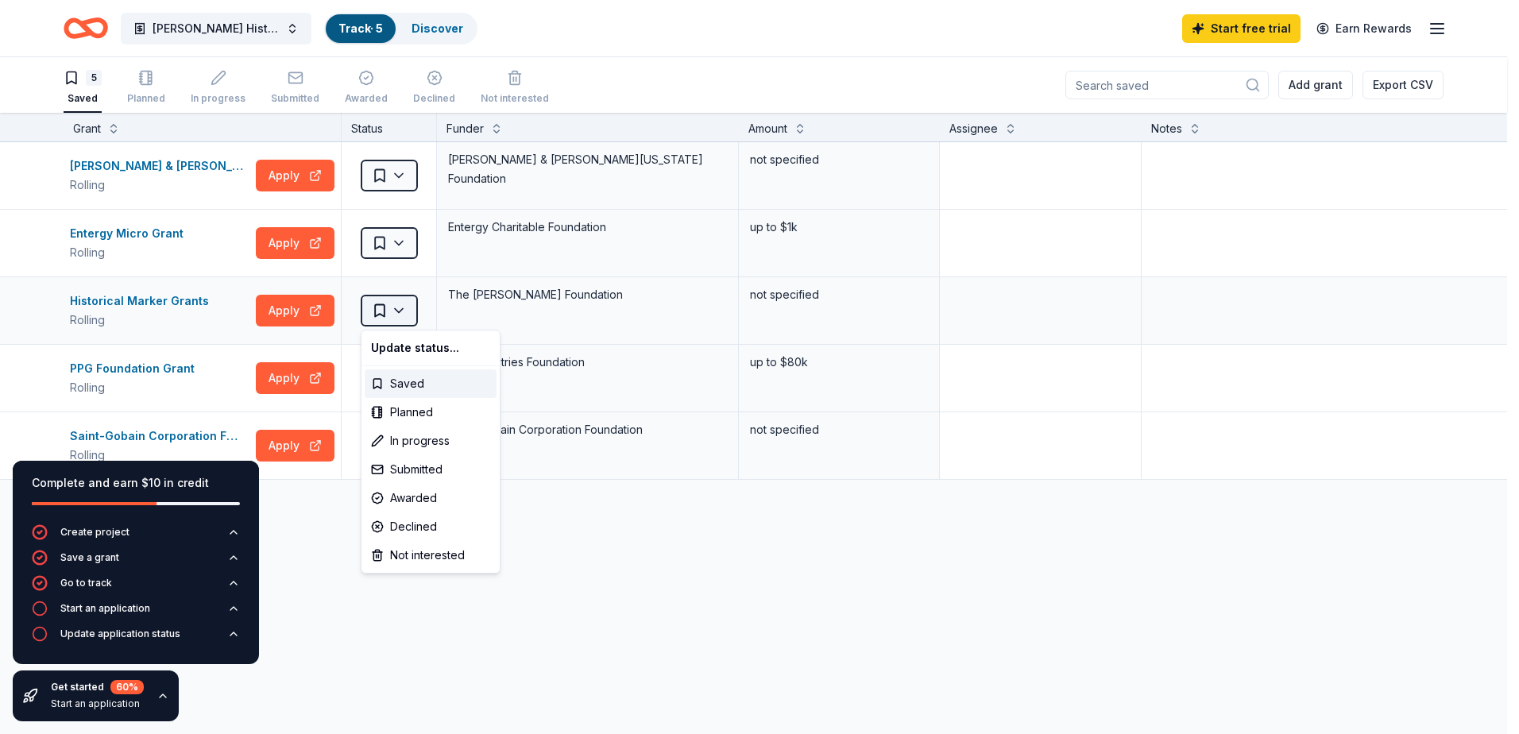
click at [401, 312] on html "[PERSON_NAME] Historical Society Track · 5 Discover Start free trial Earn Rewar…" at bounding box center [759, 367] width 1519 height 734
click at [323, 576] on html "[PERSON_NAME] Historical Society Track · 5 Discover Start free trial Earn Rewar…" at bounding box center [759, 367] width 1519 height 734
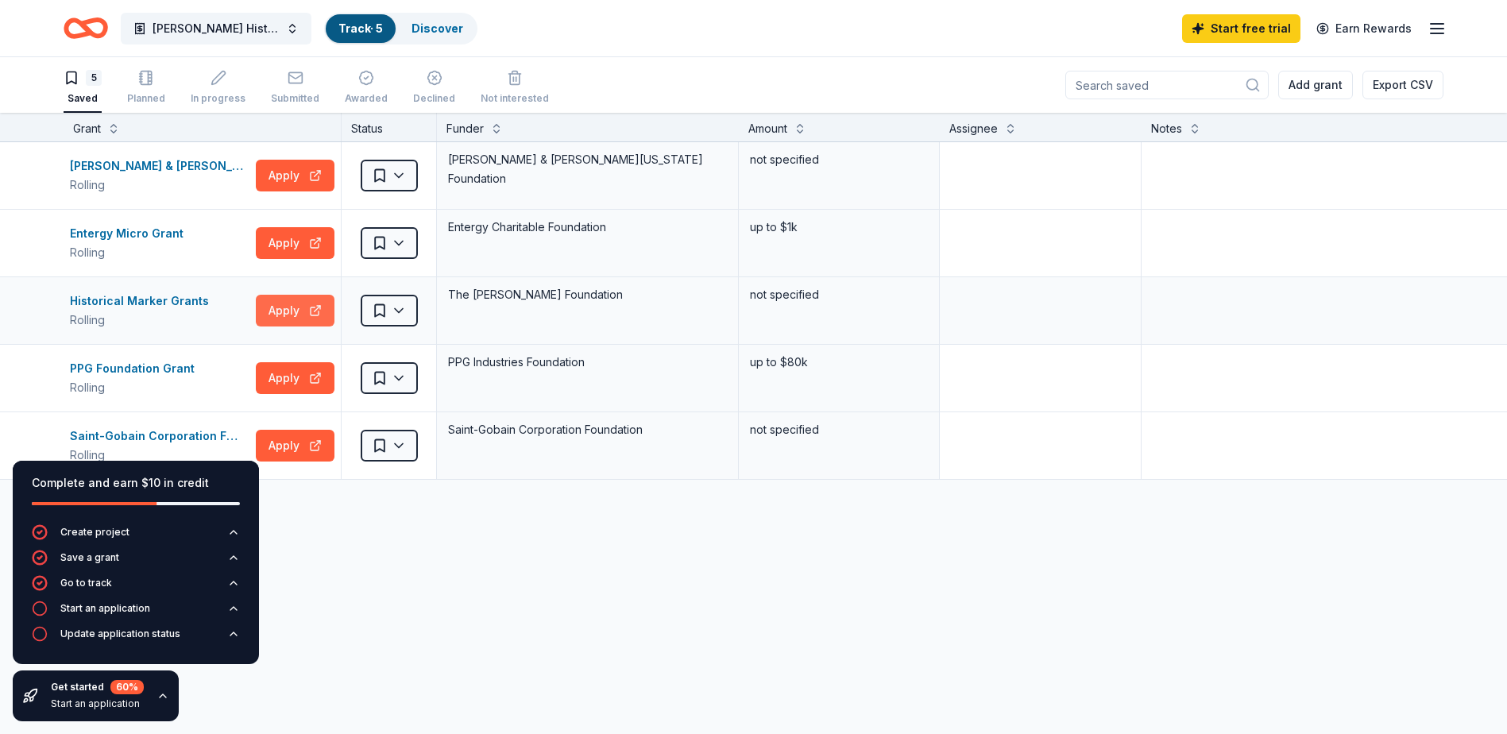
click at [282, 312] on button "Apply" at bounding box center [295, 311] width 79 height 32
click at [71, 24] on icon "Home" at bounding box center [86, 28] width 45 height 37
